Goal: Transaction & Acquisition: Subscribe to service/newsletter

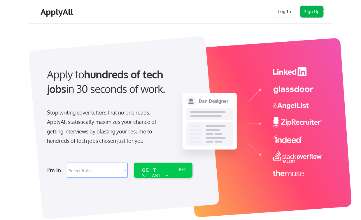
click at [307, 10] on button "Sign Up" at bounding box center [311, 12] width 23 height 12
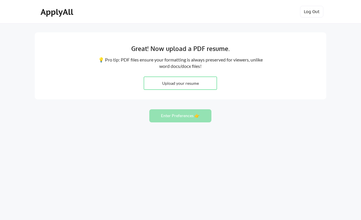
click at [186, 82] on input "file" at bounding box center [180, 83] width 73 height 13
type input "C:\fakepath\Sari,Adinda-Resume-ColumbiaUni.pdf"
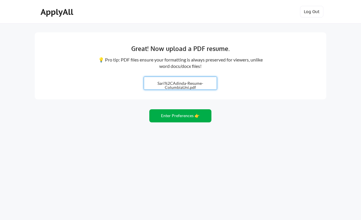
click at [196, 119] on button "Enter Preferences 👉" at bounding box center [180, 115] width 62 height 13
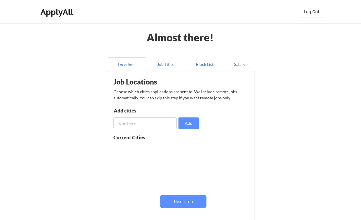
click at [159, 125] on input "input" at bounding box center [144, 123] width 63 height 12
type input "new york"
type input "[US_STATE]"
click at [189, 123] on button "Add" at bounding box center [188, 123] width 20 height 12
click at [148, 122] on input "input" at bounding box center [144, 123] width 63 height 12
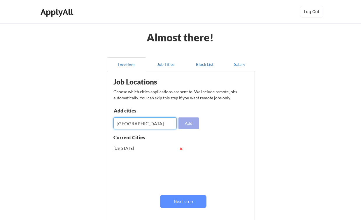
type input "Singapore"
click at [190, 127] on button "Add" at bounding box center [188, 123] width 20 height 12
click at [149, 128] on input "input" at bounding box center [144, 123] width 63 height 12
type input "[GEOGRAPHIC_DATA]"
click at [192, 120] on button "Add" at bounding box center [188, 123] width 20 height 12
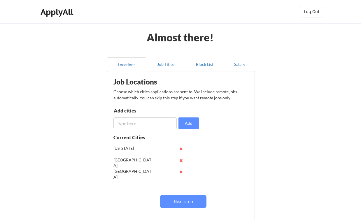
click at [149, 123] on input "input" at bounding box center [144, 123] width 63 height 12
type input "T"
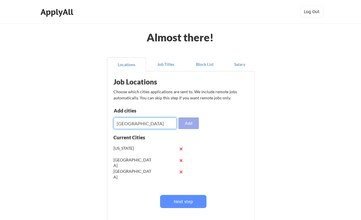
type input "[GEOGRAPHIC_DATA]"
click at [188, 124] on button "Add" at bounding box center [188, 123] width 20 height 12
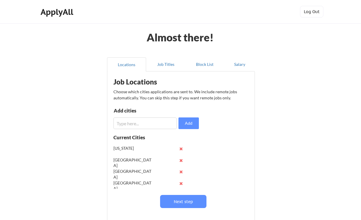
click at [146, 124] on input "input" at bounding box center [144, 123] width 63 height 12
type input "v"
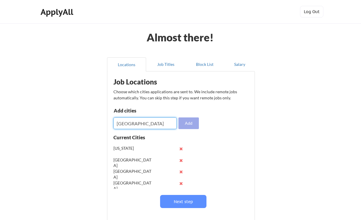
type input "[GEOGRAPHIC_DATA]"
click at [191, 125] on button "Add" at bounding box center [188, 123] width 20 height 12
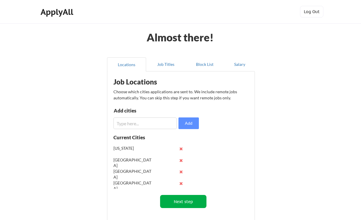
click at [186, 201] on button "Next step" at bounding box center [183, 201] width 46 height 13
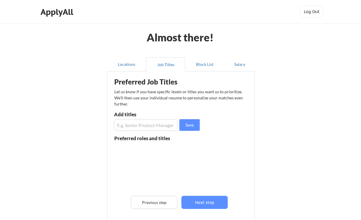
click at [158, 126] on input "input" at bounding box center [145, 125] width 63 height 12
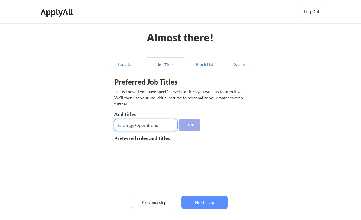
type input "Strategy Operations"
click at [193, 130] on button "Save" at bounding box center [189, 125] width 20 height 12
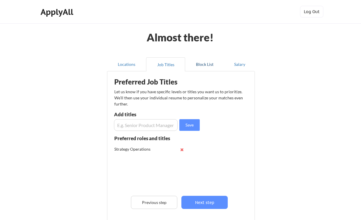
click at [204, 65] on button "Block List" at bounding box center [204, 64] width 39 height 14
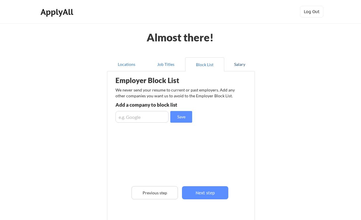
click at [232, 65] on button "Salary" at bounding box center [239, 64] width 31 height 14
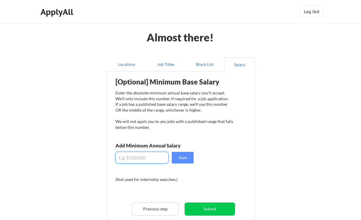
click at [154, 160] on input "input" at bounding box center [141, 158] width 53 height 12
type input "$120,000"
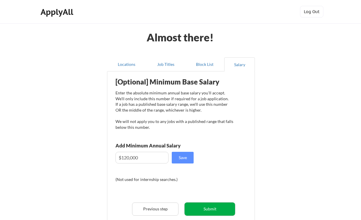
click at [204, 205] on button "Submit" at bounding box center [209, 208] width 50 height 13
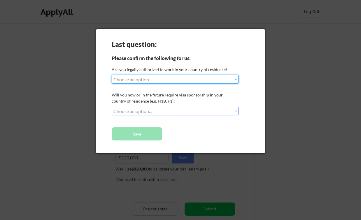
click at [186, 81] on select "Choose an option... Yes, I am a US Citizen Yes, I am a Canadian Citizen Yes, I …" at bounding box center [175, 79] width 127 height 9
select select ""yes__i_am_an_other_permanent_resident""
click at [112, 75] on select "Choose an option... Yes, I am a US Citizen Yes, I am a Canadian Citizen Yes, I …" at bounding box center [175, 79] width 127 height 9
click at [171, 112] on select "Choose an option... No, I will not need sponsorship Yes, I will need sponsorship" at bounding box center [175, 111] width 127 height 9
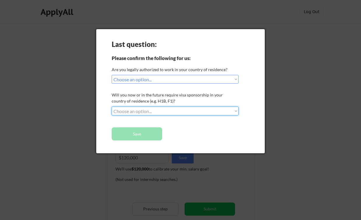
select select ""no__i_will_not_need_sponsorship""
click at [112, 107] on select "Choose an option... No, I will not need sponsorship Yes, I will need sponsorship" at bounding box center [175, 111] width 127 height 9
click at [151, 132] on button "Save" at bounding box center [137, 133] width 50 height 13
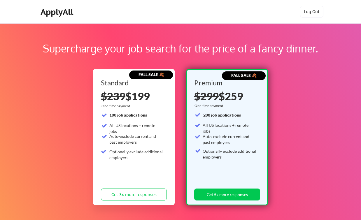
click at [58, 12] on div "ApplyAll" at bounding box center [57, 12] width 34 height 10
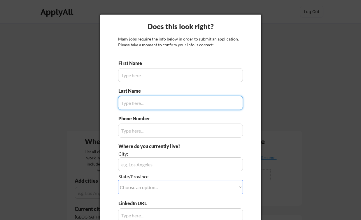
click at [289, 50] on div at bounding box center [180, 110] width 361 height 220
click at [159, 76] on input "input" at bounding box center [180, 75] width 125 height 14
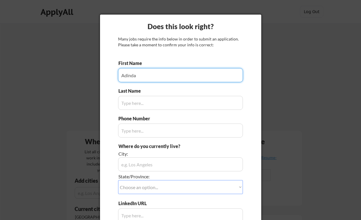
type input "Adinda"
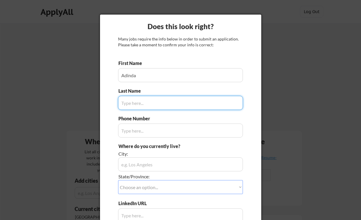
click at [162, 102] on input "input" at bounding box center [180, 103] width 125 height 14
type input "sari"
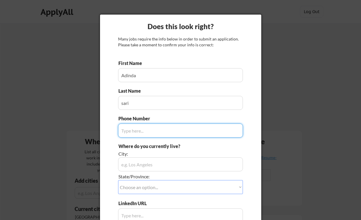
click at [150, 136] on input "input" at bounding box center [180, 130] width 125 height 14
type input "6462441077"
click at [145, 166] on input "input" at bounding box center [180, 164] width 125 height 14
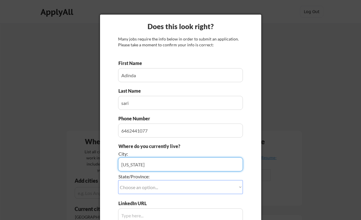
type input "New york"
click at [137, 187] on select "Choose an option... Other/Not Applicable Alabama Alaska Alberta Arizona Arkansa…" at bounding box center [180, 187] width 125 height 14
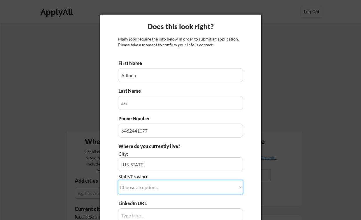
click at [118, 180] on select "Choose an option... Other/Not Applicable Alabama Alaska Alberta Arizona Arkansa…" at bounding box center [180, 187] width 125 height 14
click at [139, 188] on select "Choose an option... Other/Not Applicable Alabama Alaska Alberta Arizona Arkansa…" at bounding box center [180, 187] width 125 height 14
select select ""New York""
click at [118, 180] on select "Choose an option... Other/Not Applicable Alabama Alaska Alberta Arizona Arkansa…" at bounding box center [180, 187] width 125 height 14
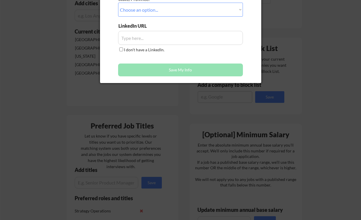
scroll to position [164, 0]
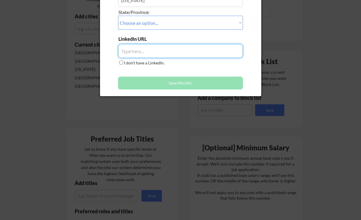
click at [130, 52] on input "input" at bounding box center [180, 51] width 125 height 14
paste input "https://www.linkedin.com/in/adinda-ayu-sari/"
type input "https://www.linkedin.com/in/adinda-ayu-sari/"
click at [161, 84] on button "Save My Info" at bounding box center [180, 83] width 125 height 13
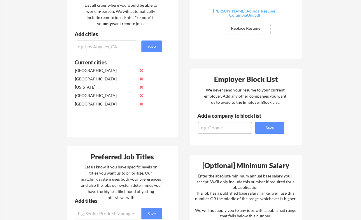
scroll to position [0, 0]
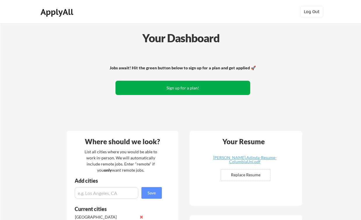
click at [184, 91] on button "Sign up for a plan!" at bounding box center [182, 88] width 135 height 14
